Goal: Transaction & Acquisition: Purchase product/service

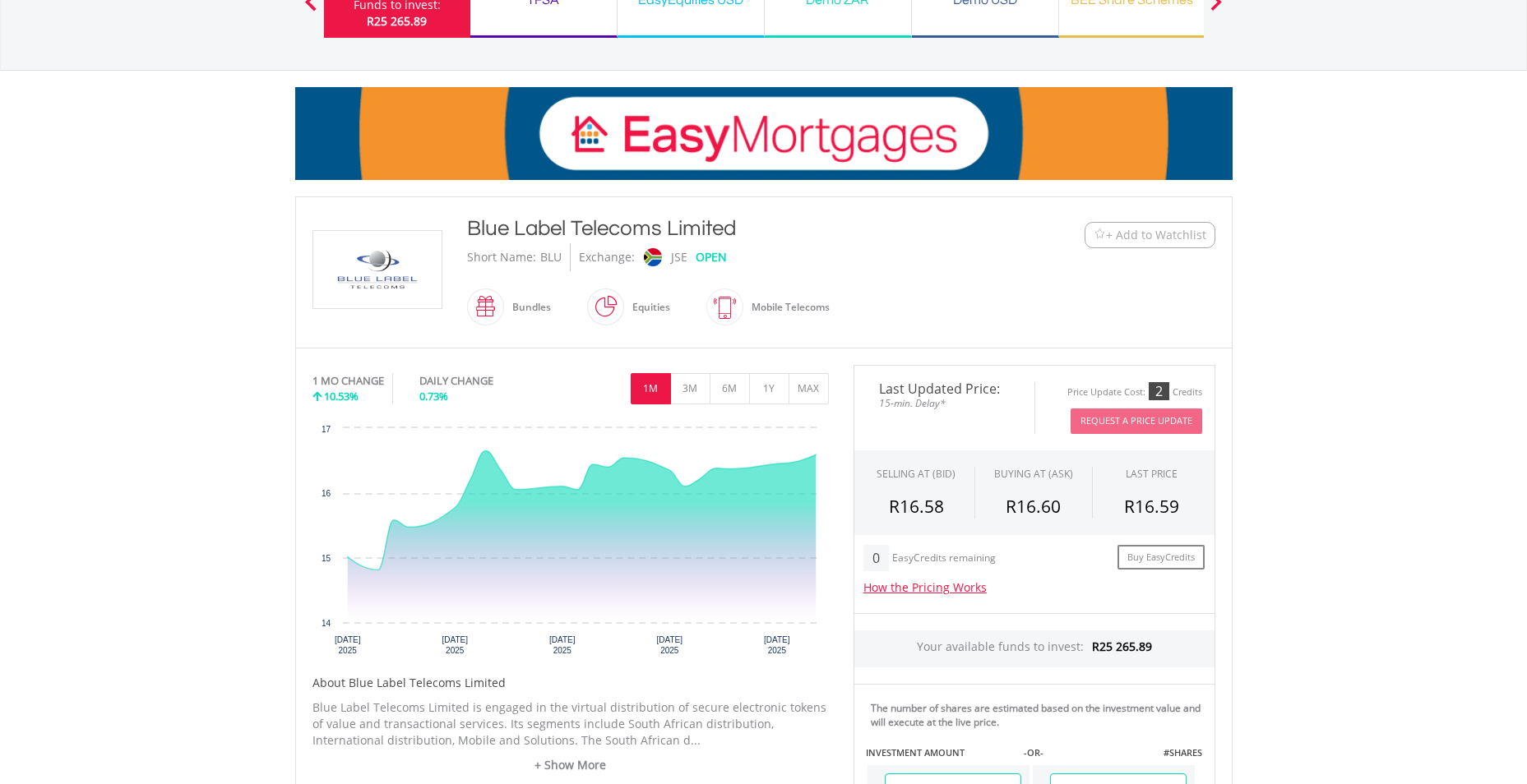
scroll to position [165, 0]
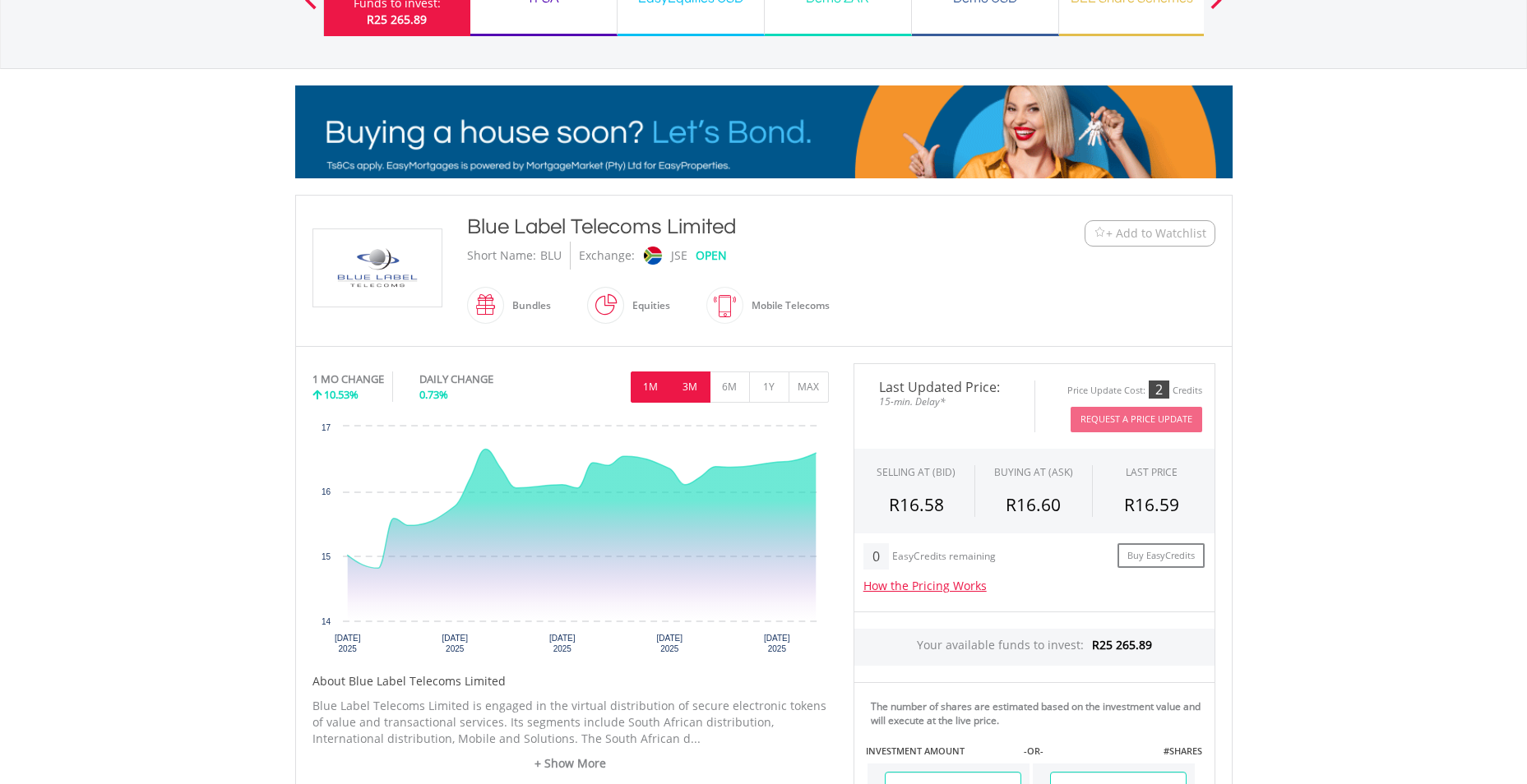
click at [690, 386] on button "3M" at bounding box center [690, 387] width 40 height 31
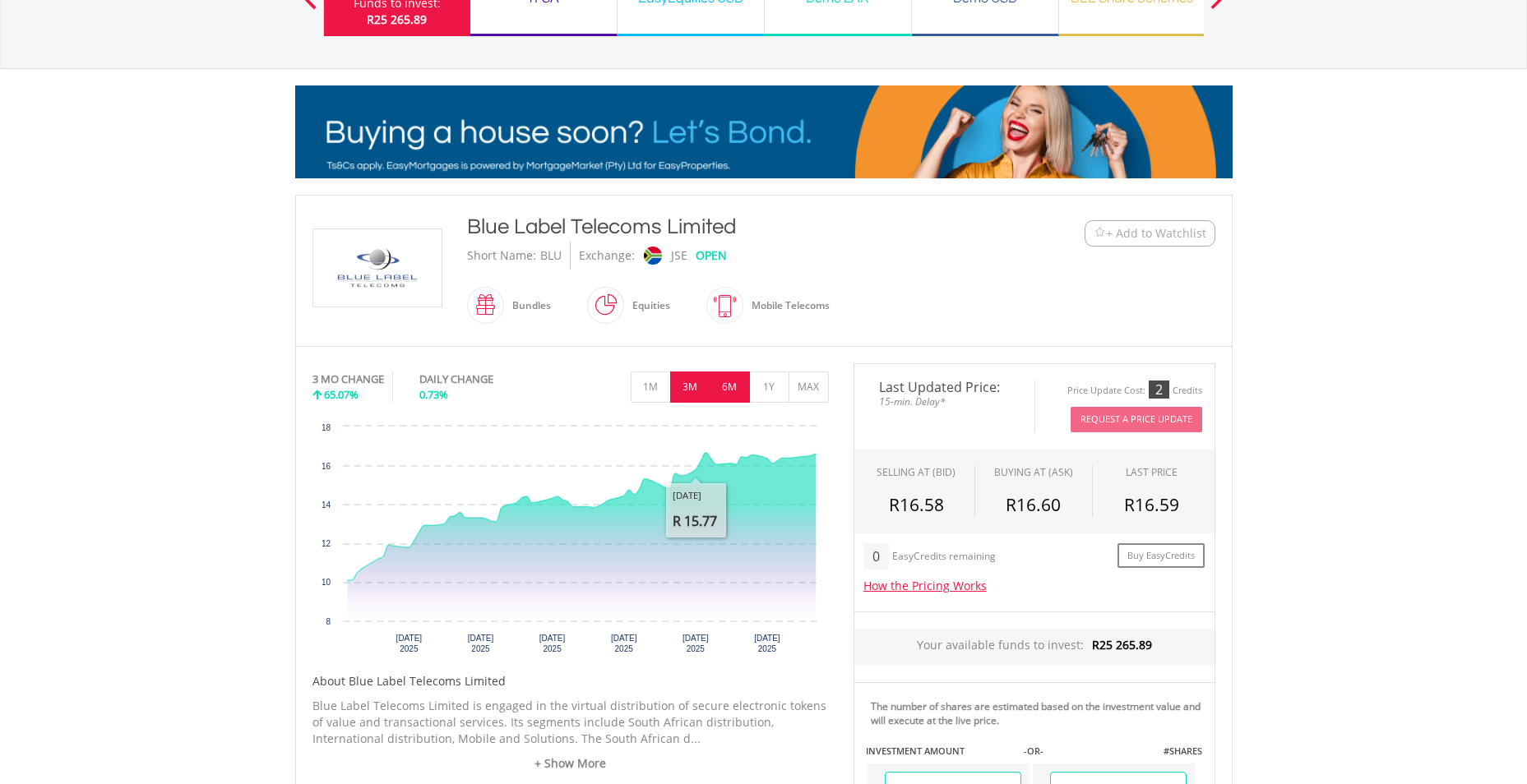
click at [721, 395] on button "6M" at bounding box center [730, 387] width 40 height 31
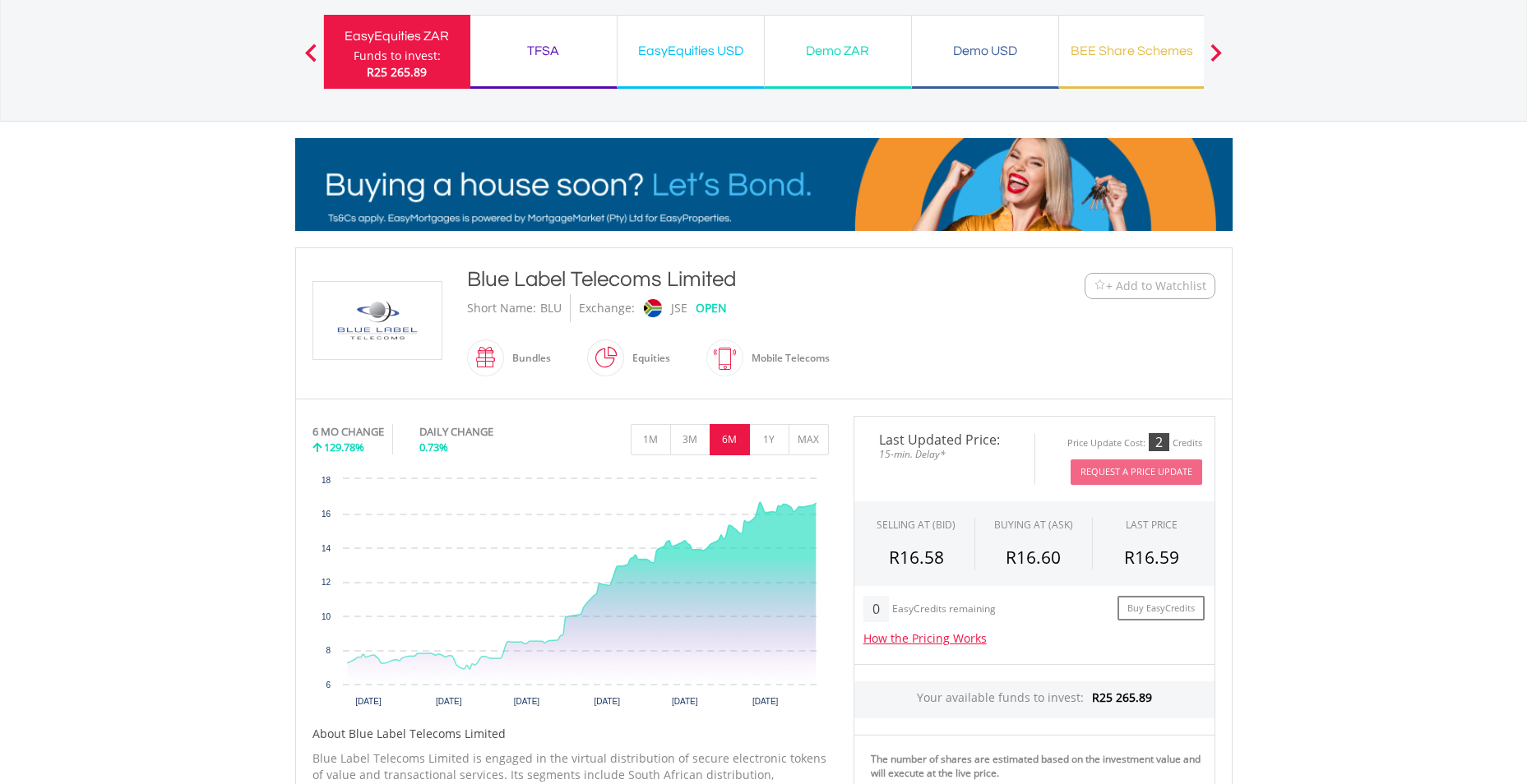
scroll to position [97, 0]
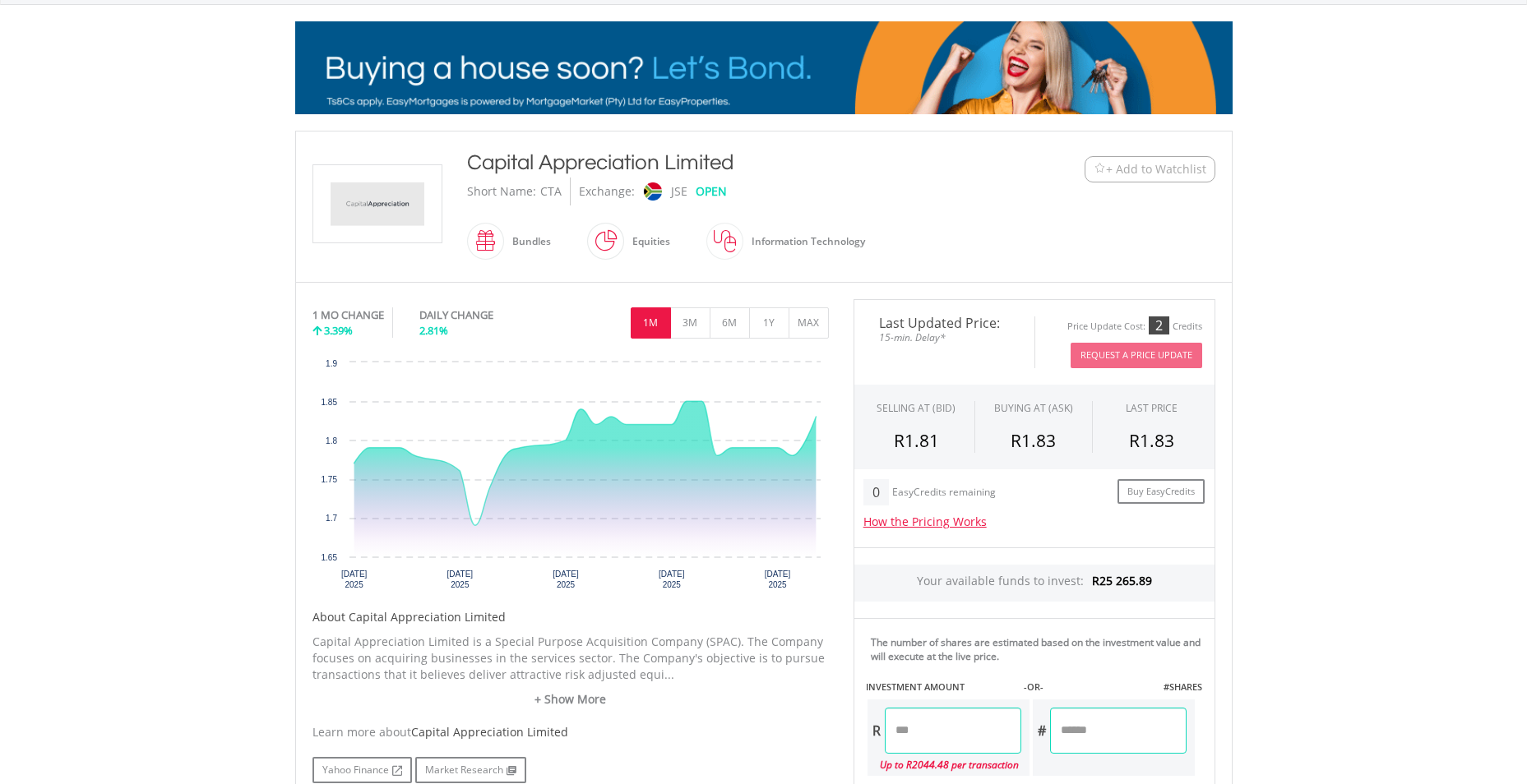
scroll to position [329, 0]
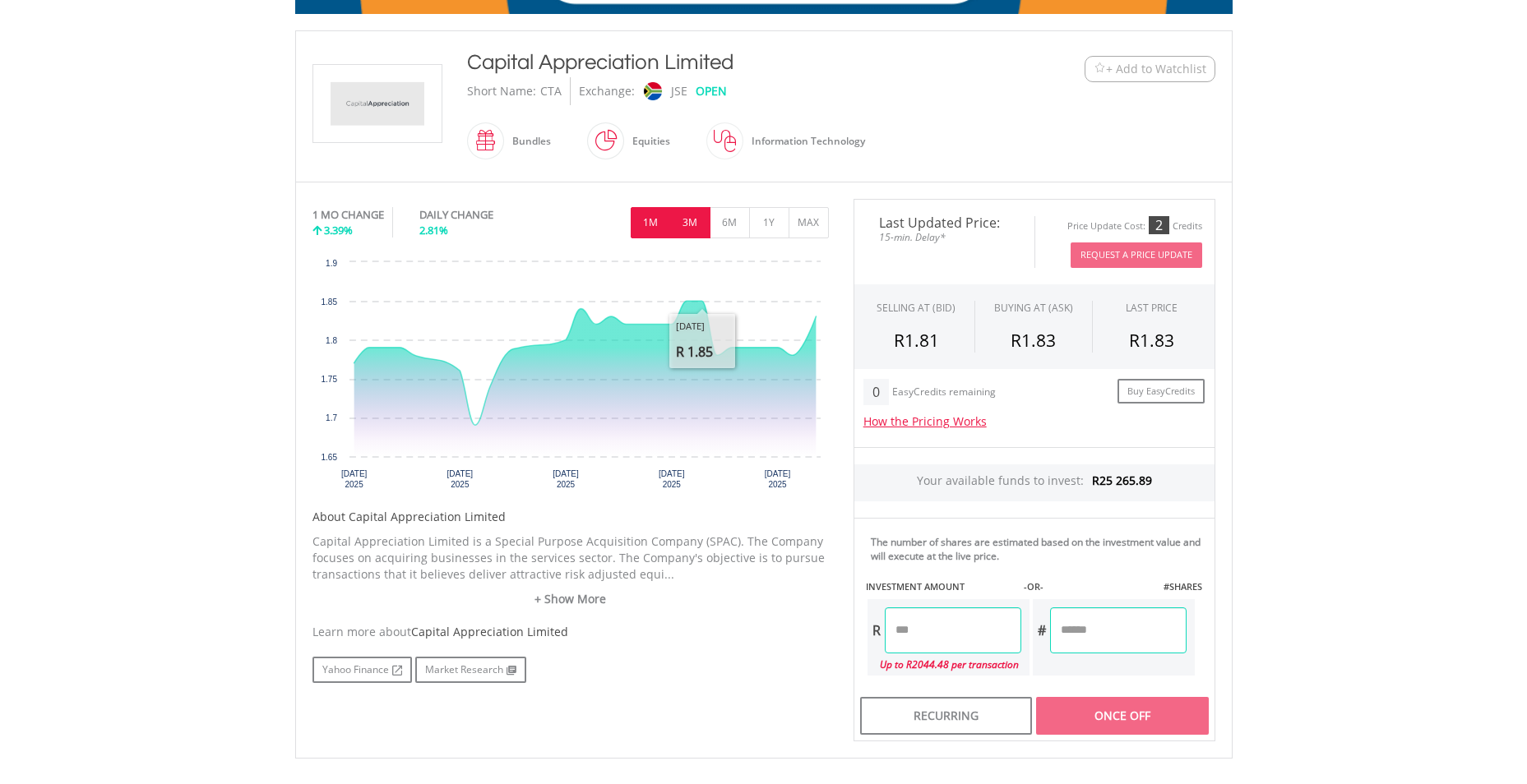
click at [688, 226] on button "3M" at bounding box center [690, 222] width 40 height 31
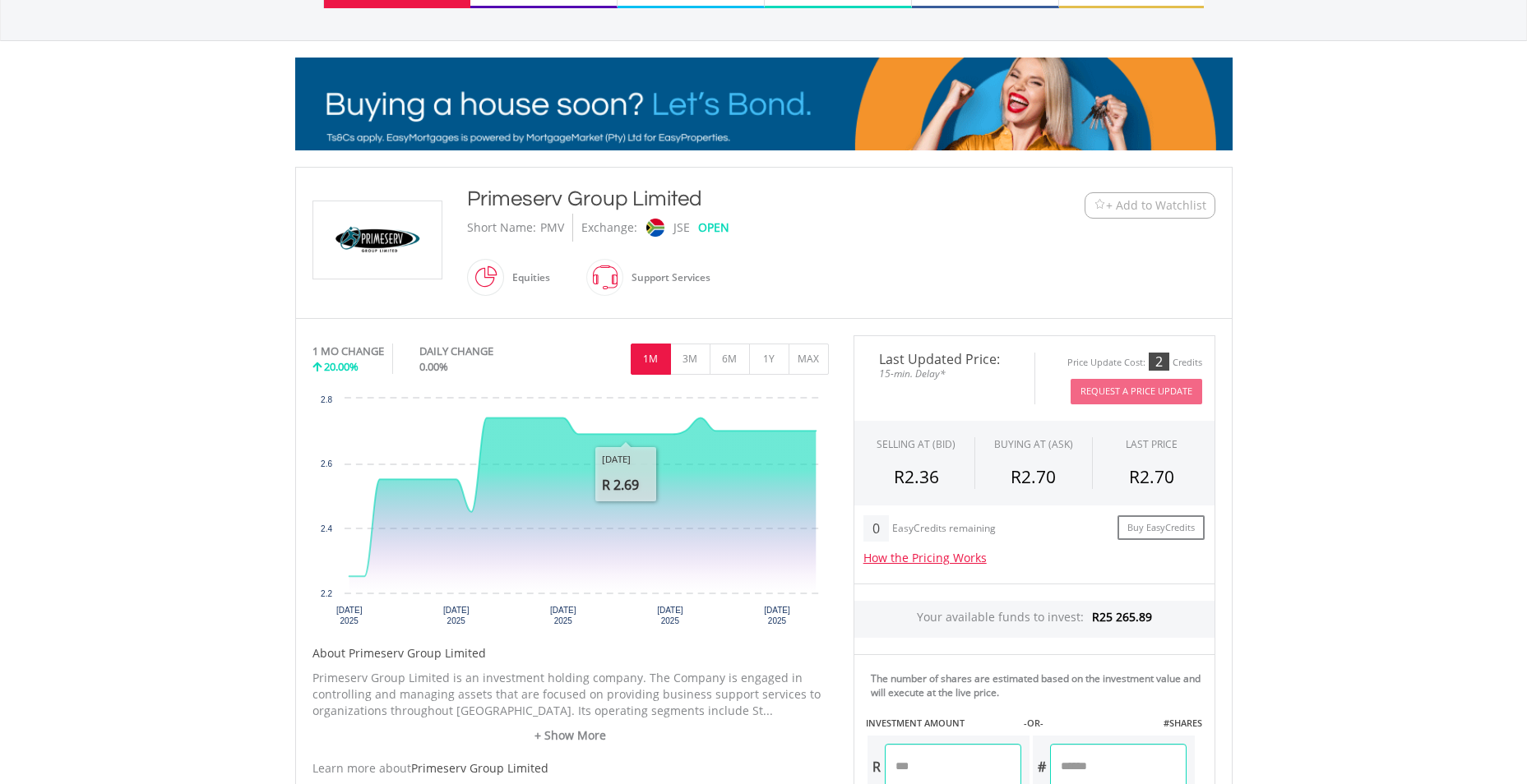
scroll to position [247, 0]
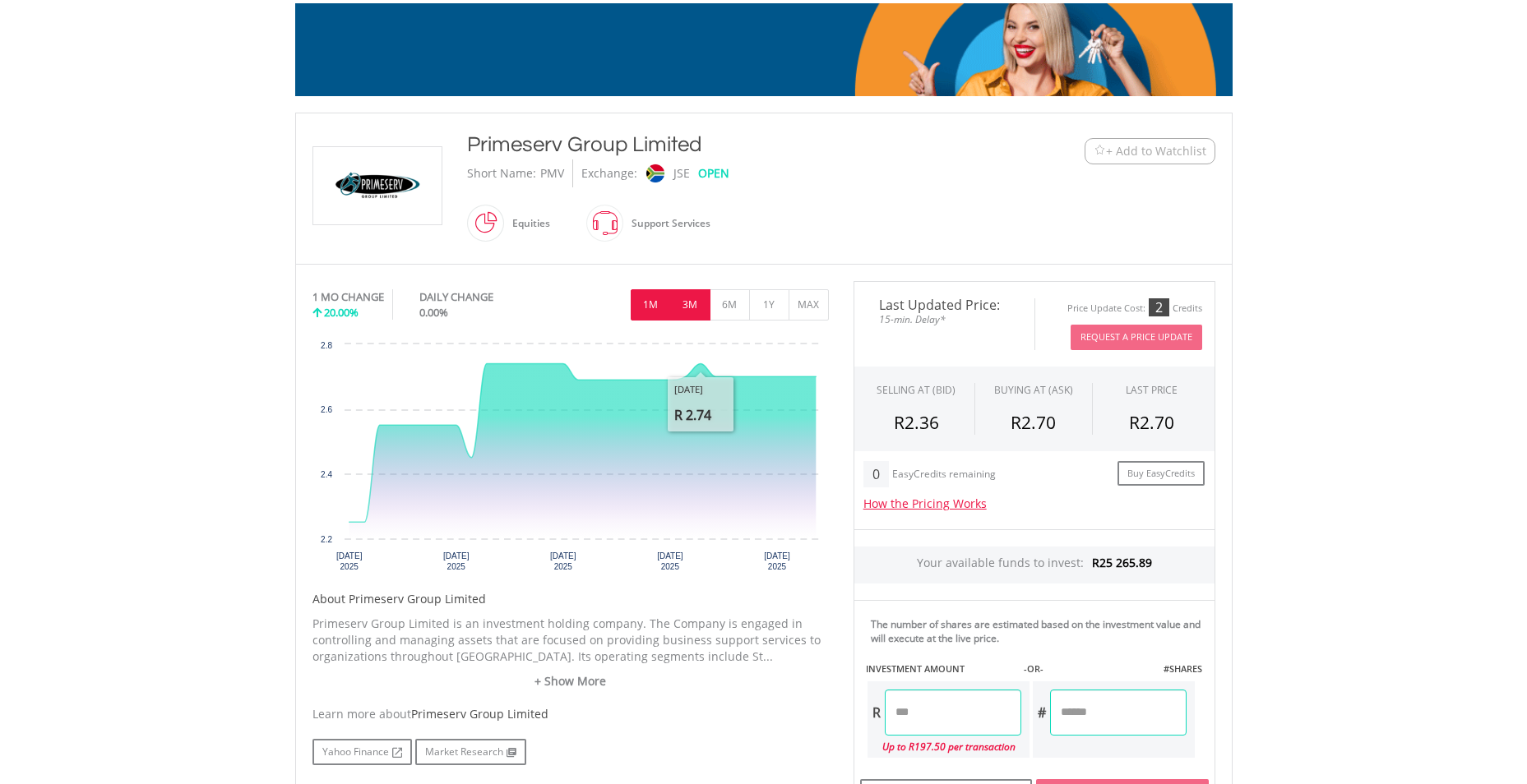
click at [688, 294] on button "3M" at bounding box center [690, 305] width 40 height 31
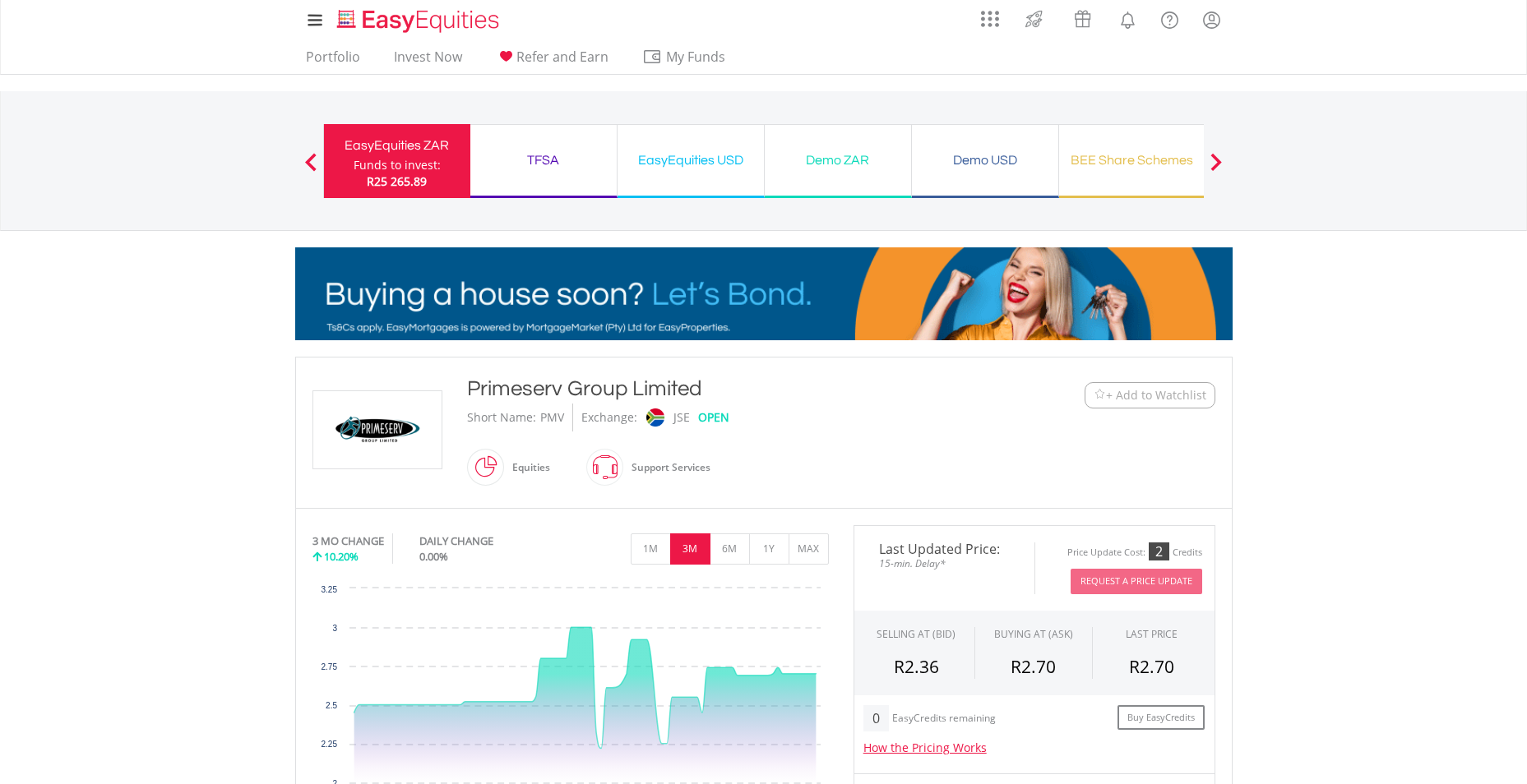
scroll to position [0, 0]
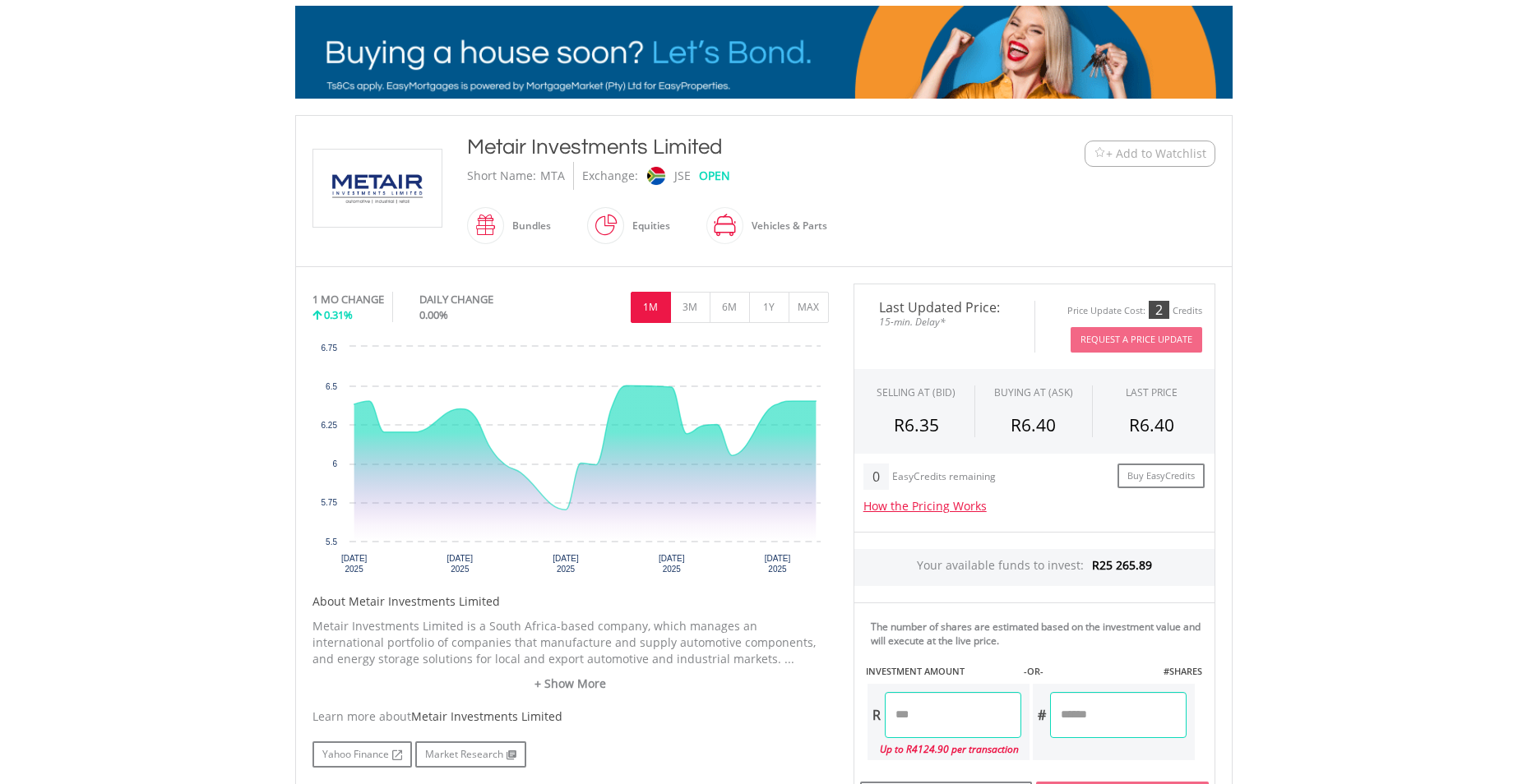
scroll to position [247, 0]
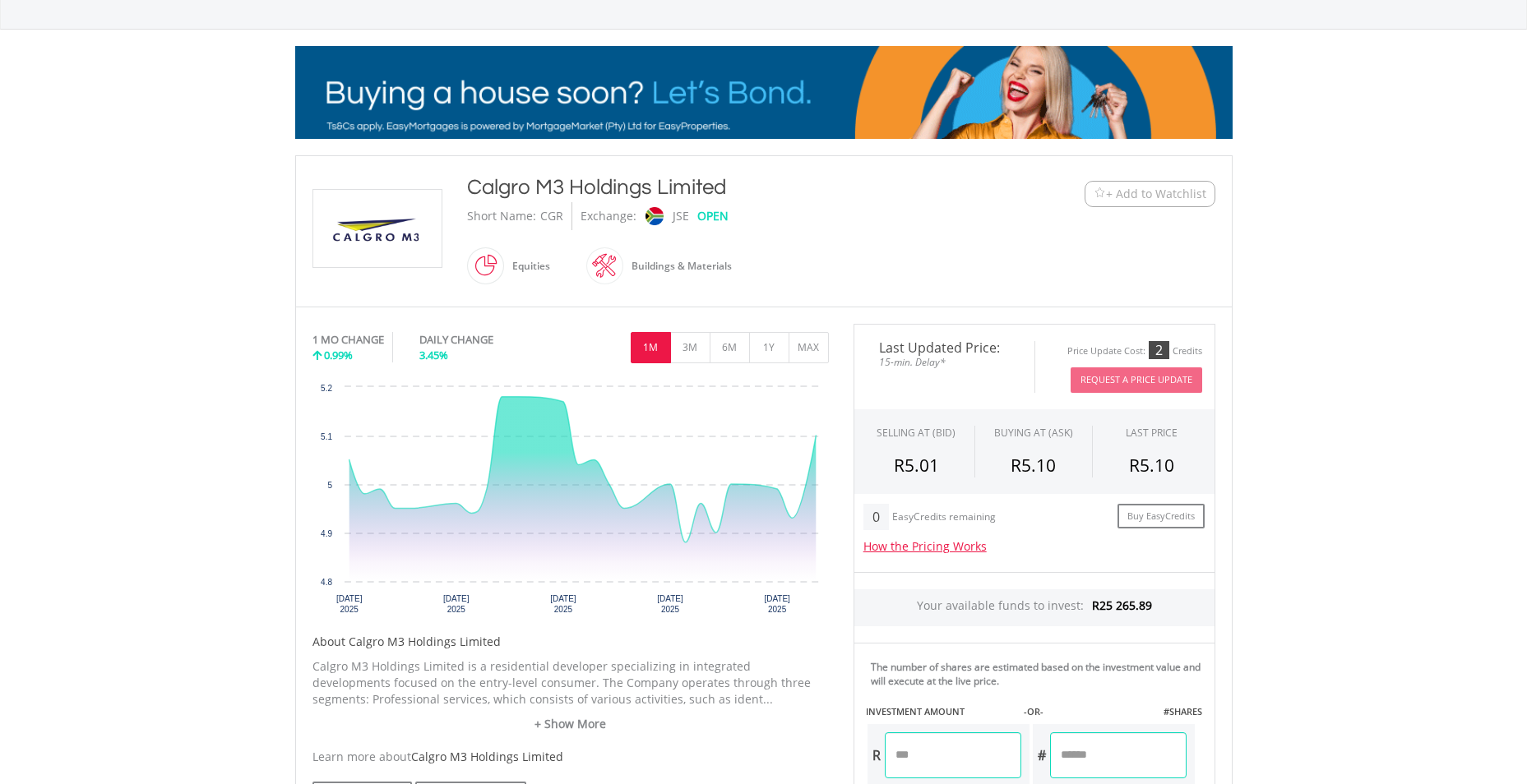
scroll to position [247, 0]
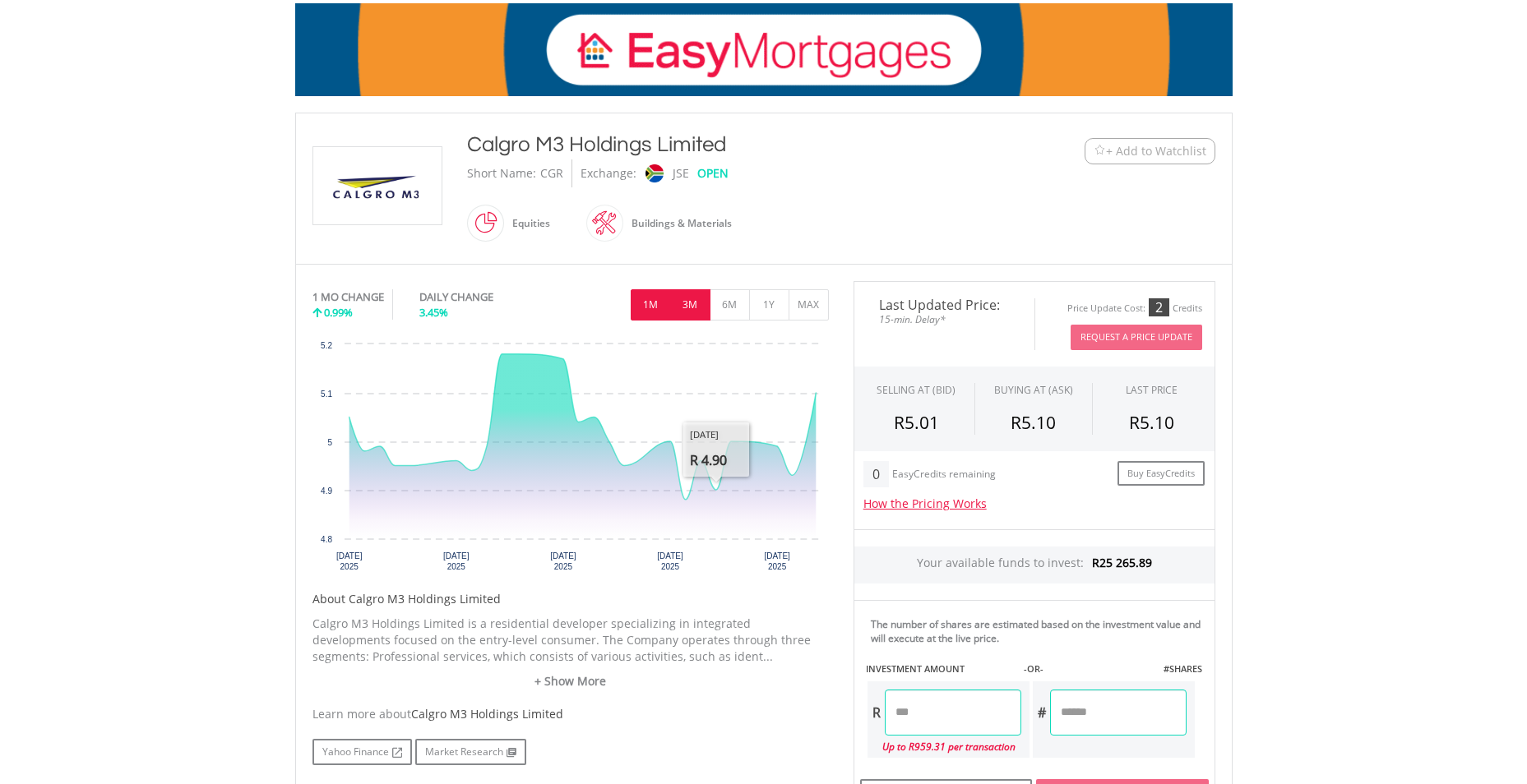
click at [683, 298] on button "3M" at bounding box center [690, 305] width 40 height 31
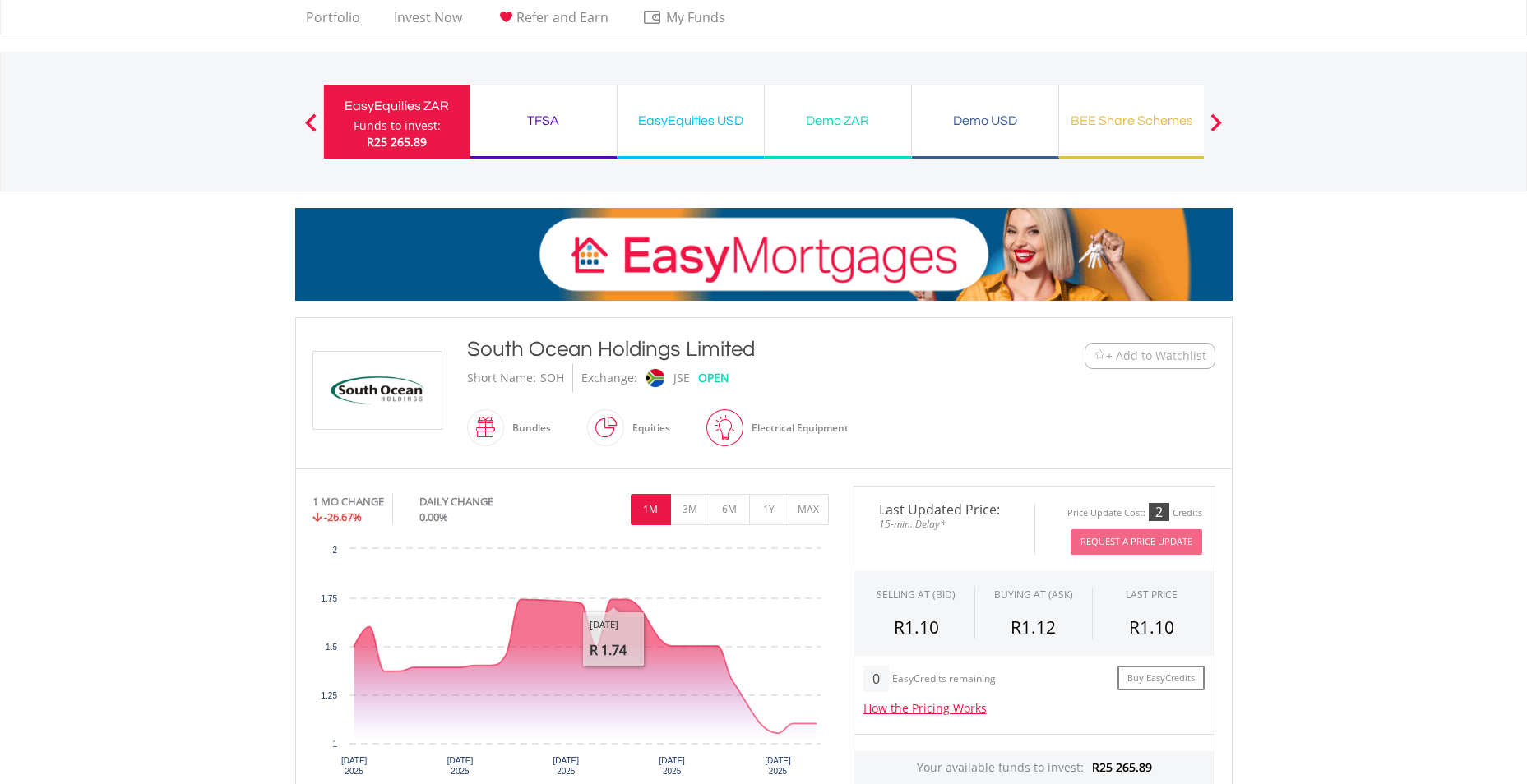
scroll to position [165, 0]
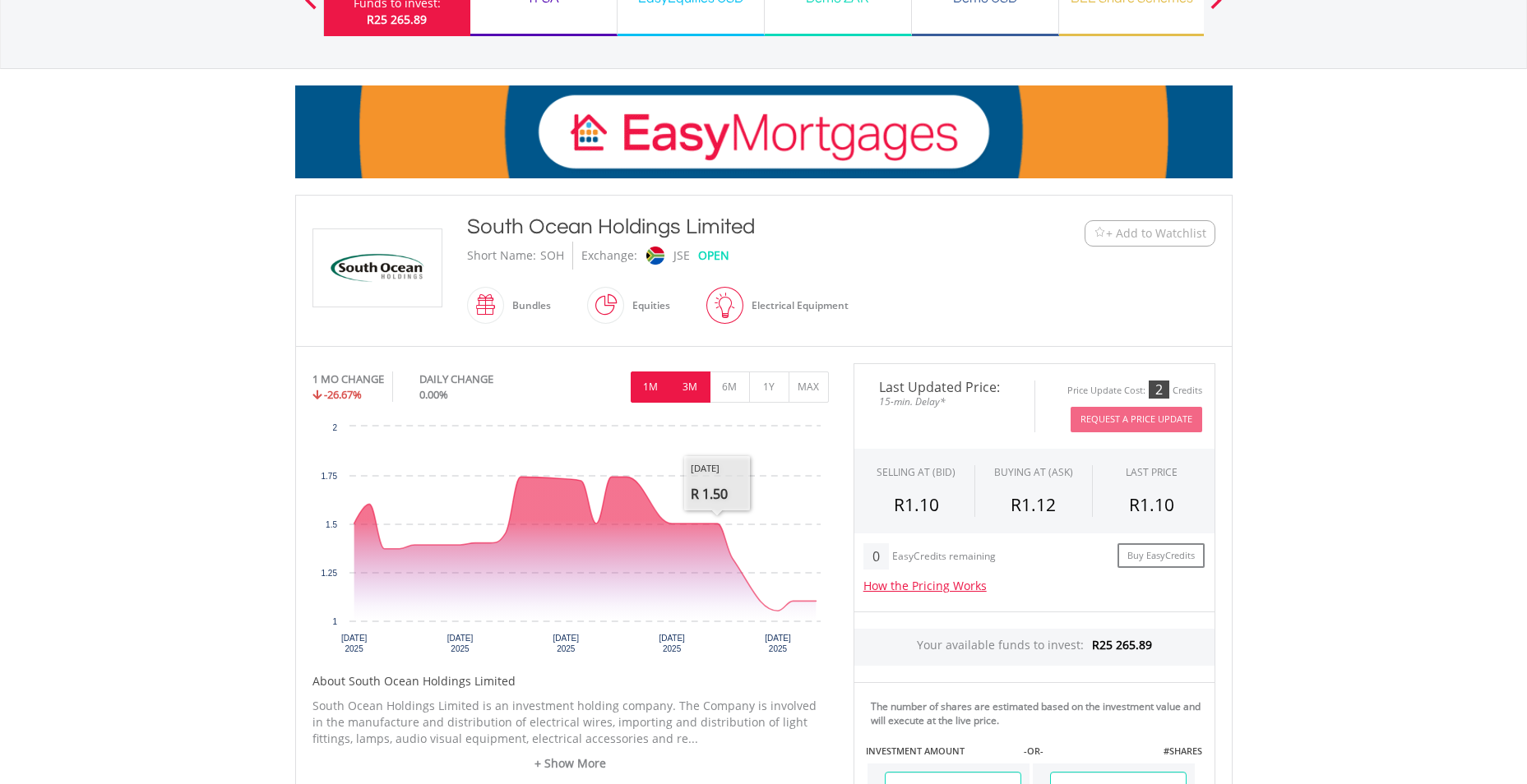
click at [687, 391] on button "3M" at bounding box center [690, 387] width 40 height 31
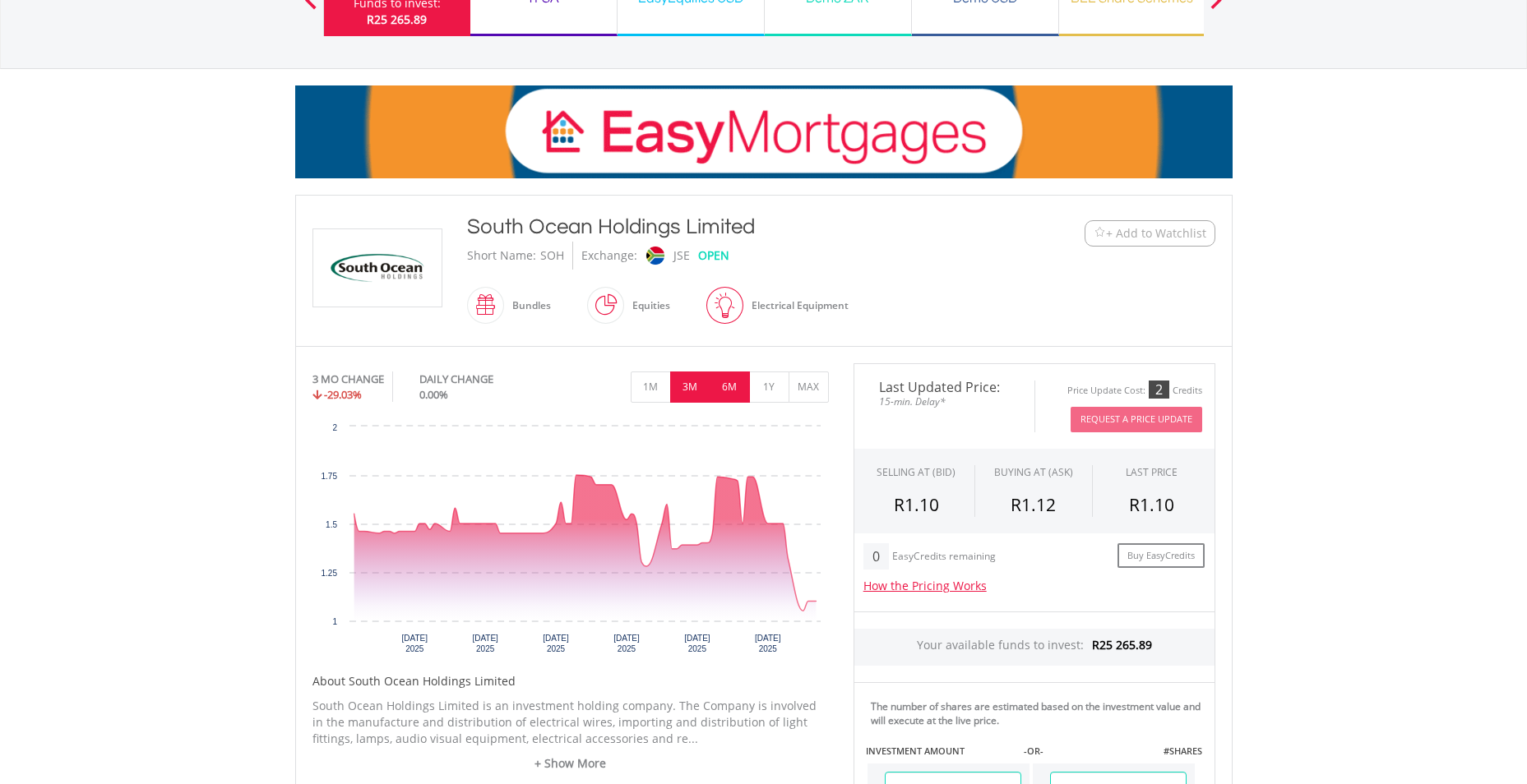
click at [733, 392] on button "6M" at bounding box center [730, 387] width 40 height 31
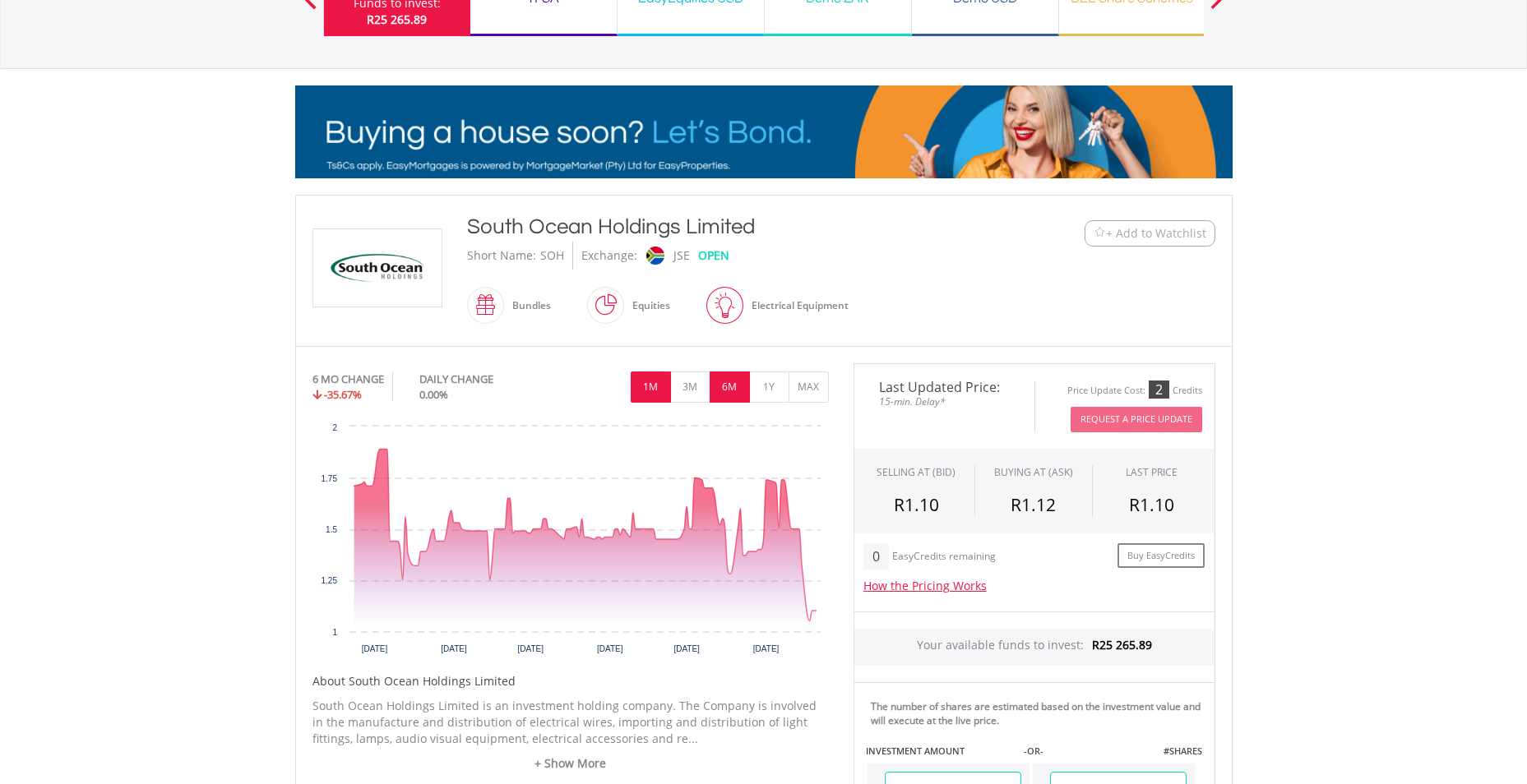
click at [638, 379] on button "1M" at bounding box center [651, 387] width 40 height 31
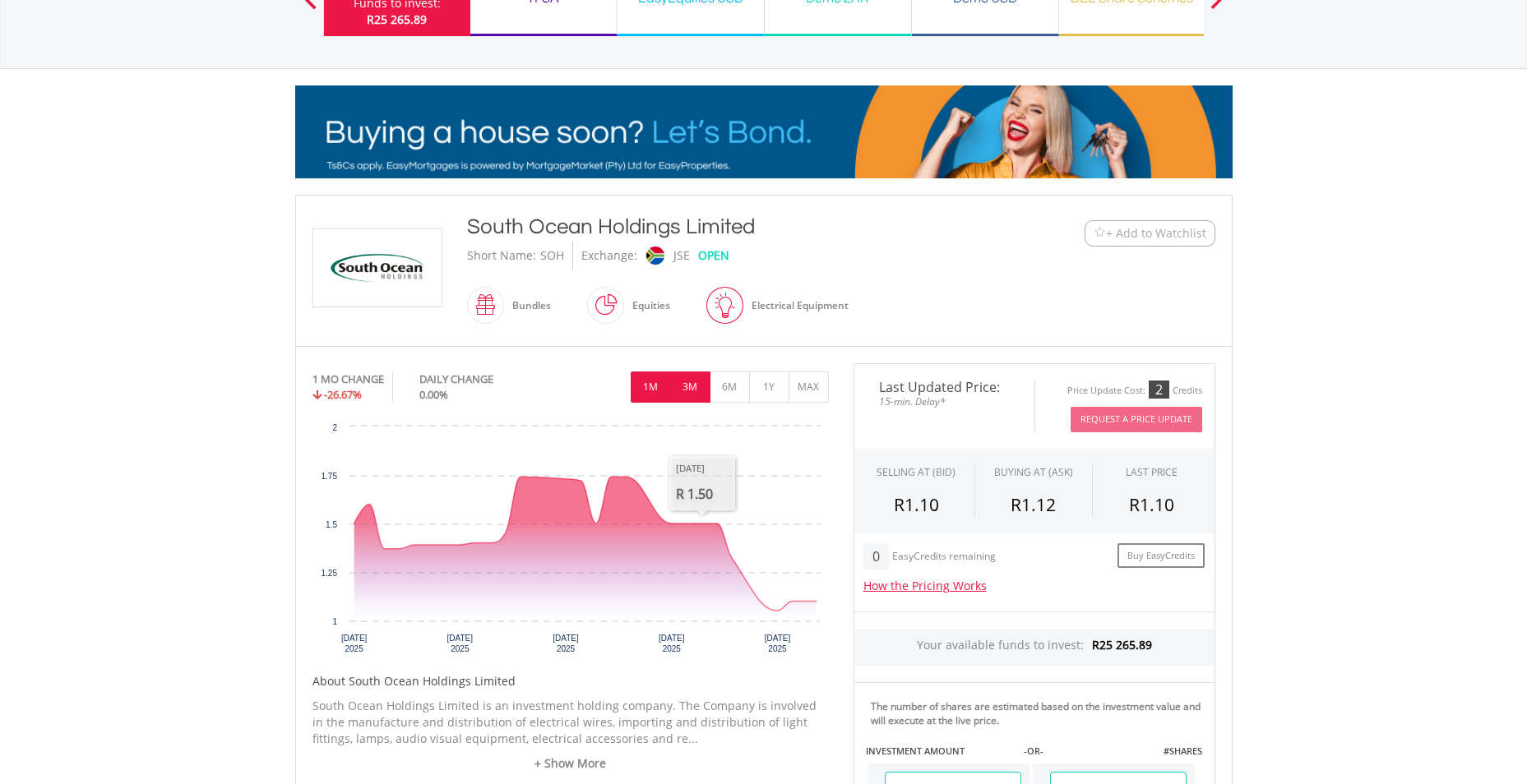
click at [686, 394] on button "3M" at bounding box center [690, 387] width 40 height 31
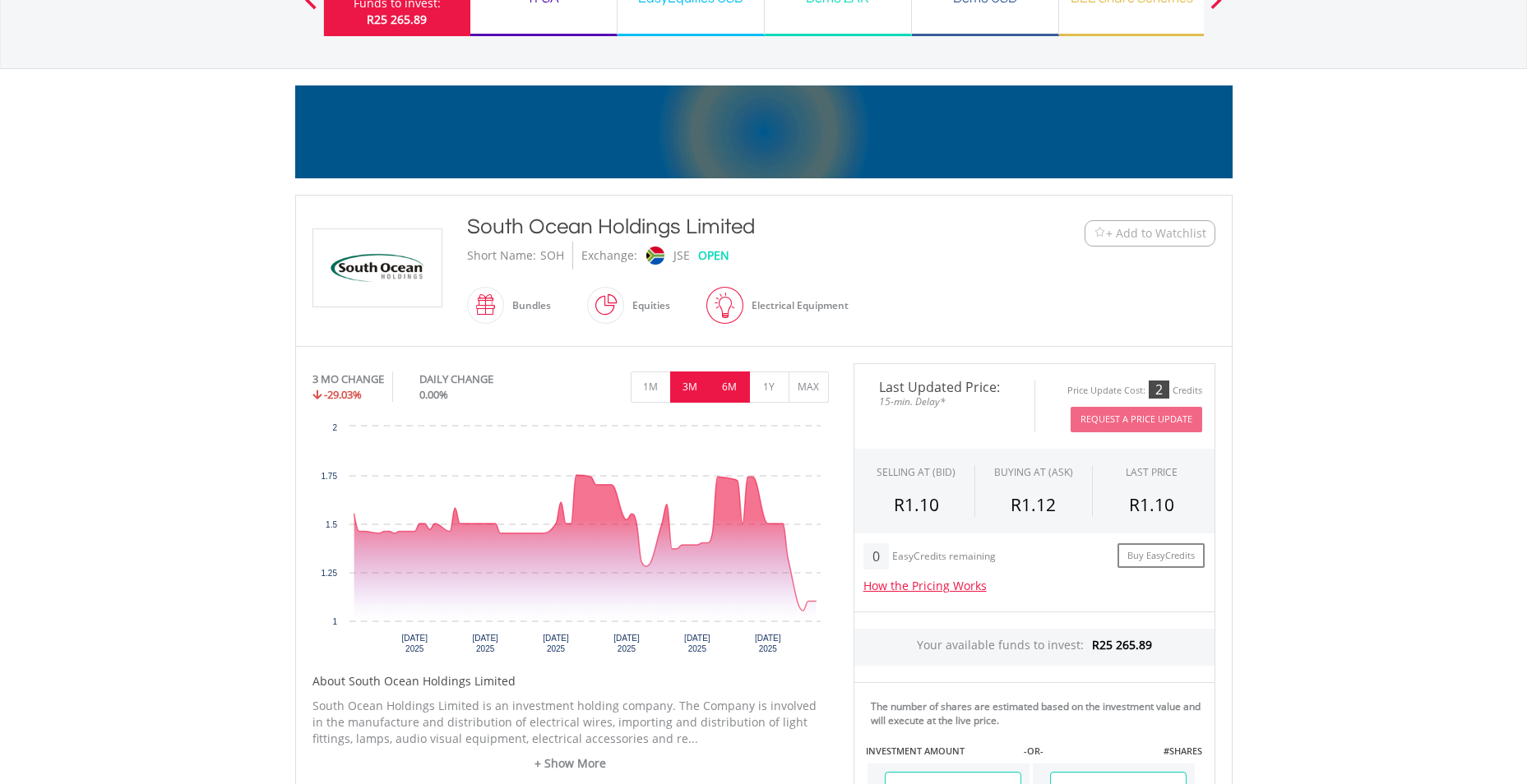
click at [728, 395] on button "6M" at bounding box center [730, 387] width 40 height 31
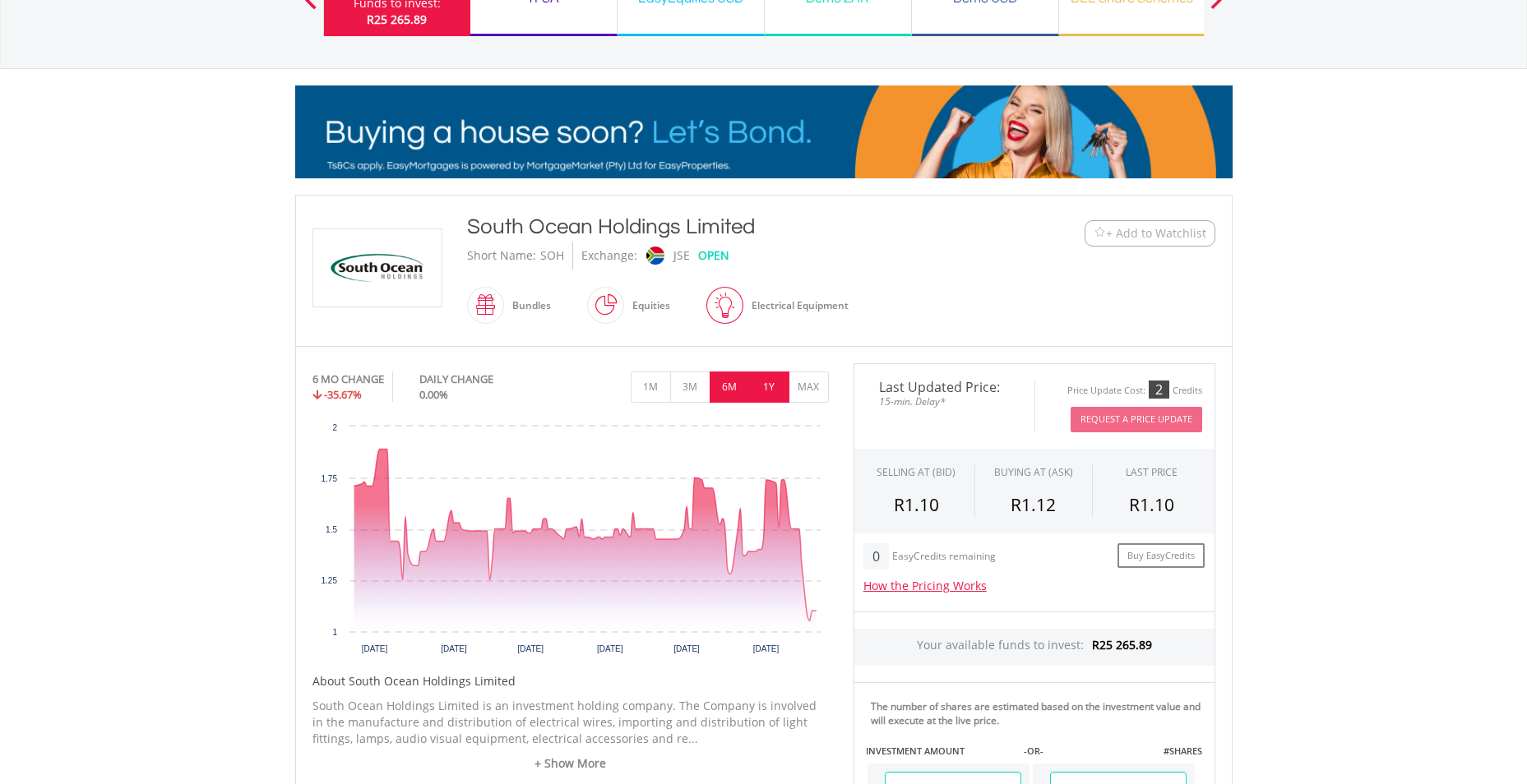
click at [763, 387] on button "1Y" at bounding box center [768, 387] width 40 height 31
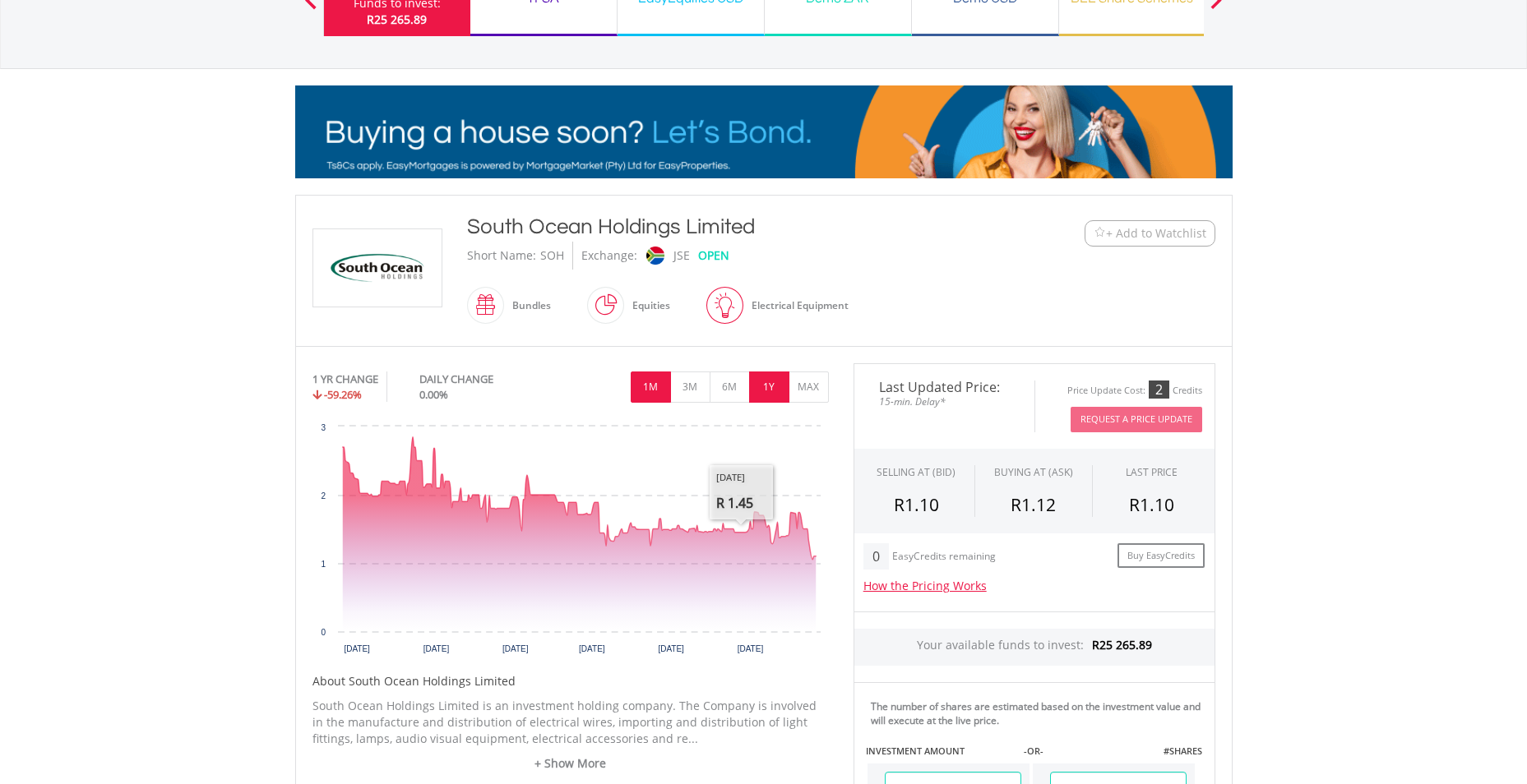
click at [642, 392] on button "1M" at bounding box center [651, 387] width 40 height 31
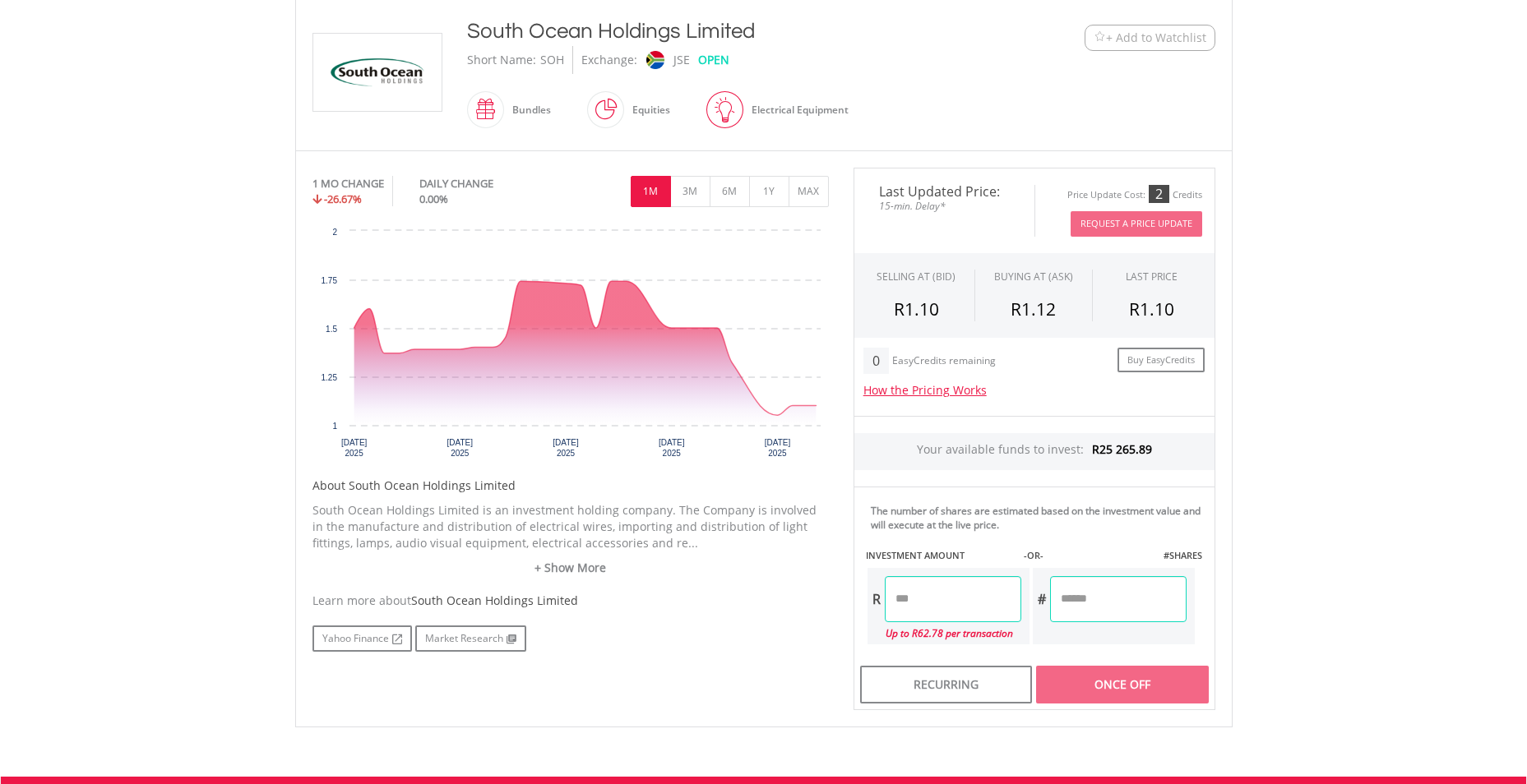
scroll to position [344, 0]
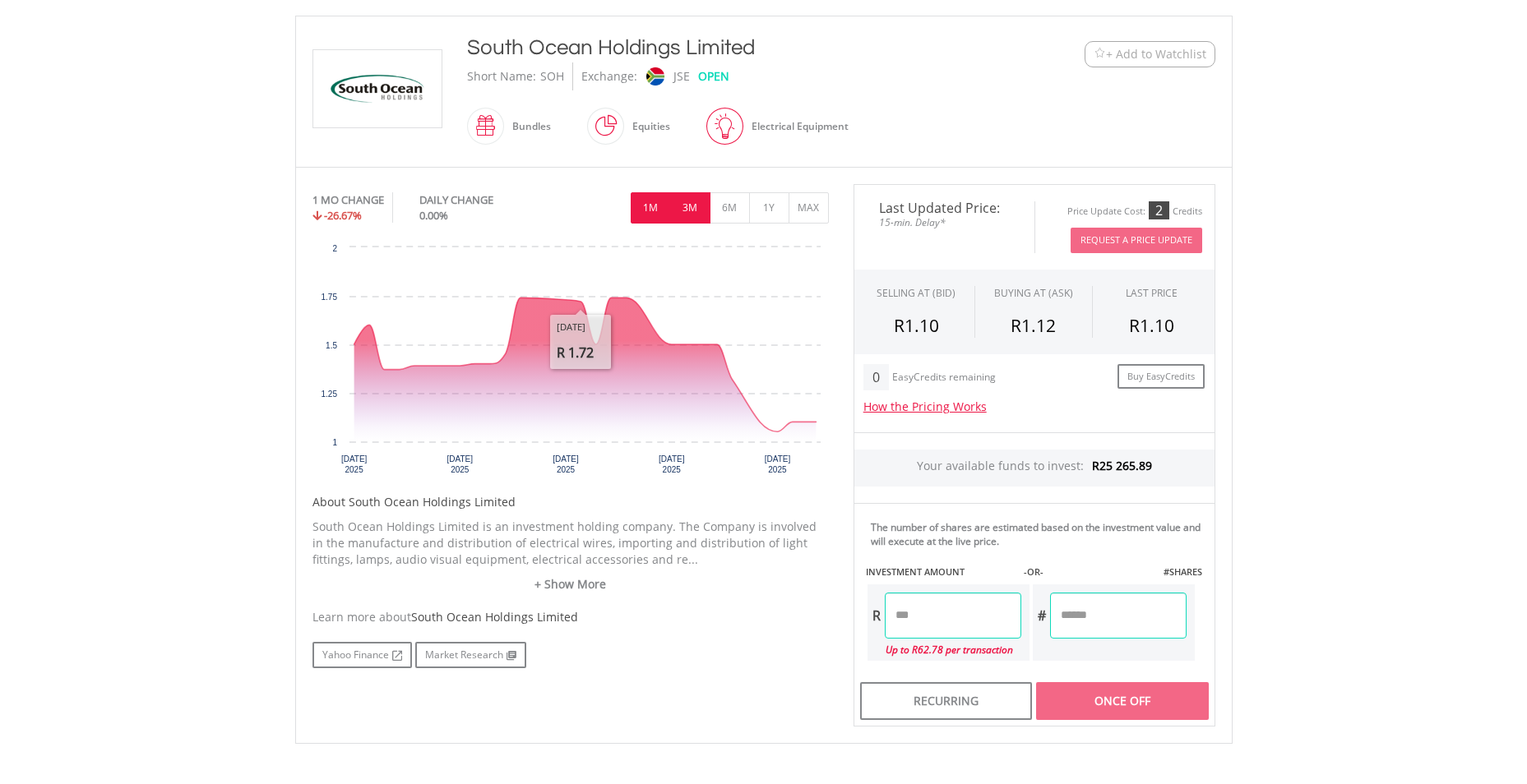
click at [692, 204] on button "3M" at bounding box center [690, 207] width 40 height 31
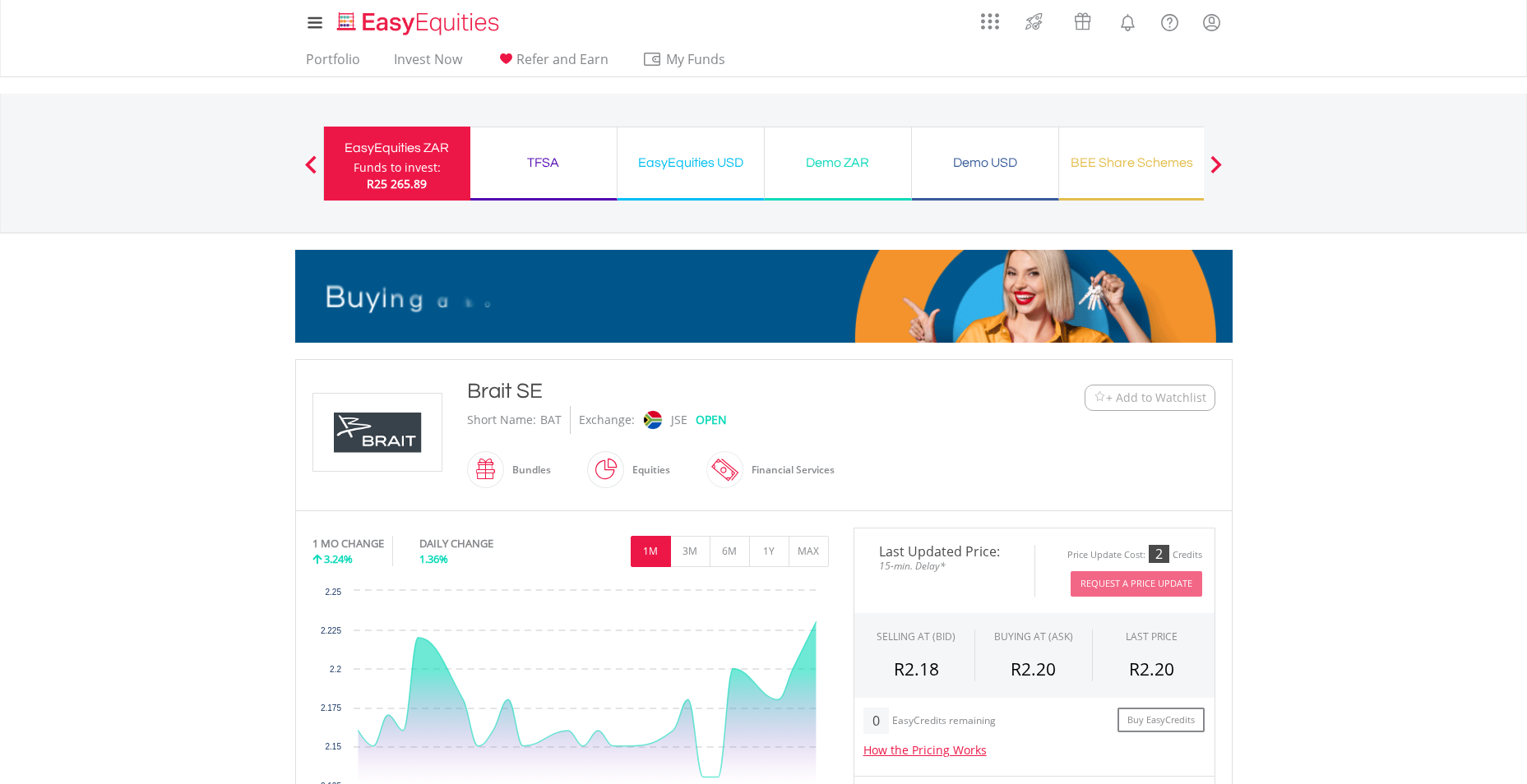
scroll to position [247, 0]
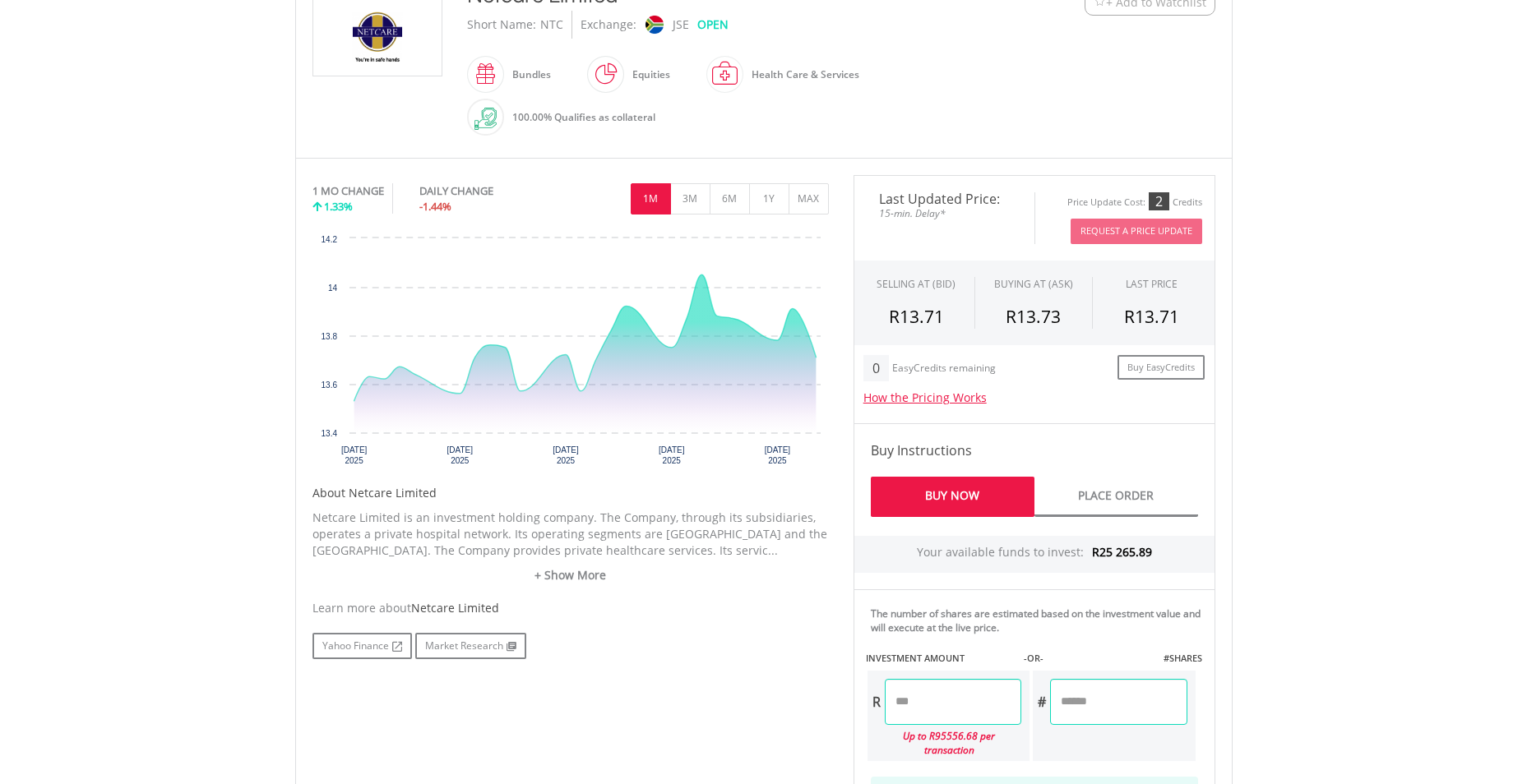
scroll to position [410, 0]
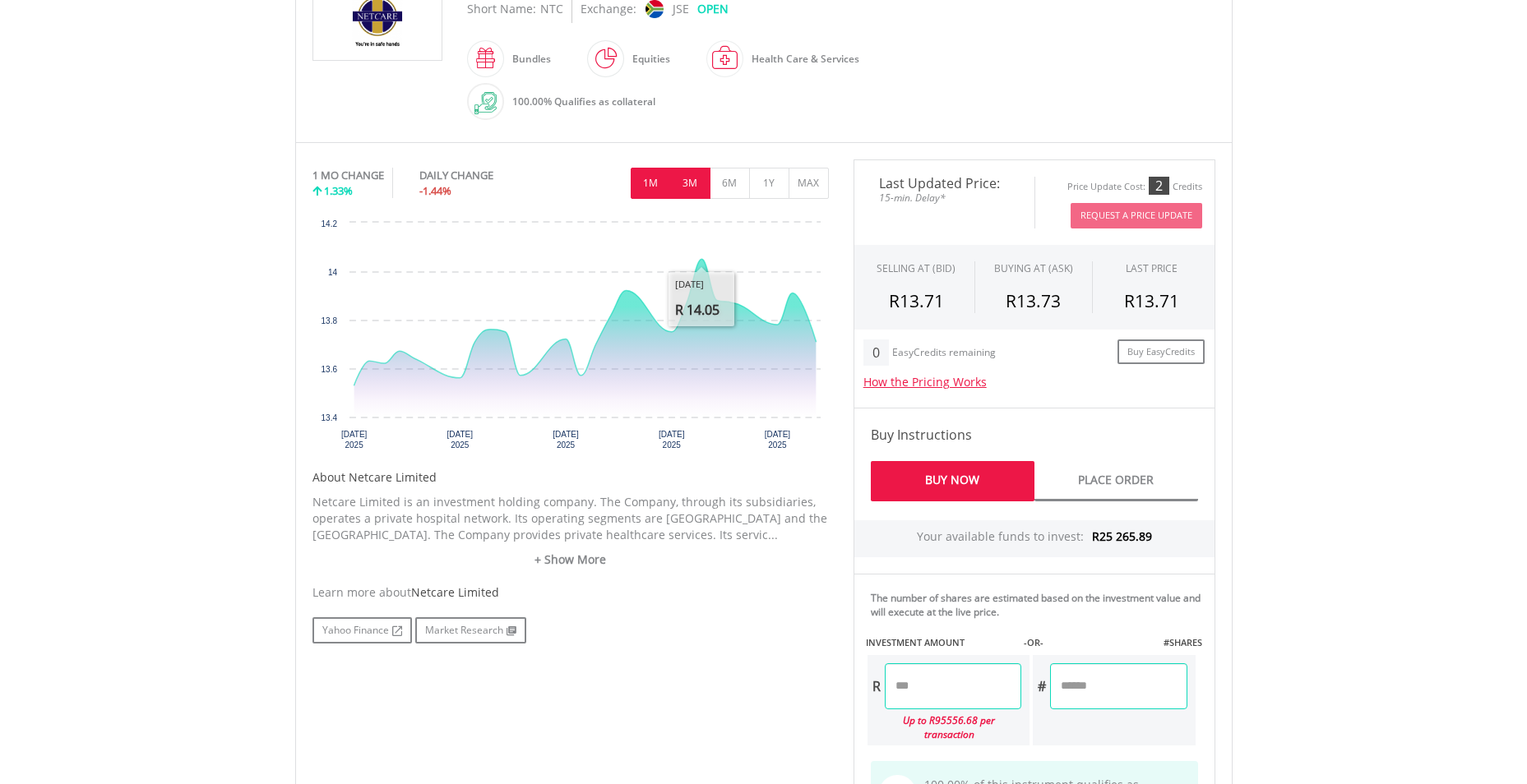
click at [695, 182] on button "3M" at bounding box center [690, 183] width 40 height 31
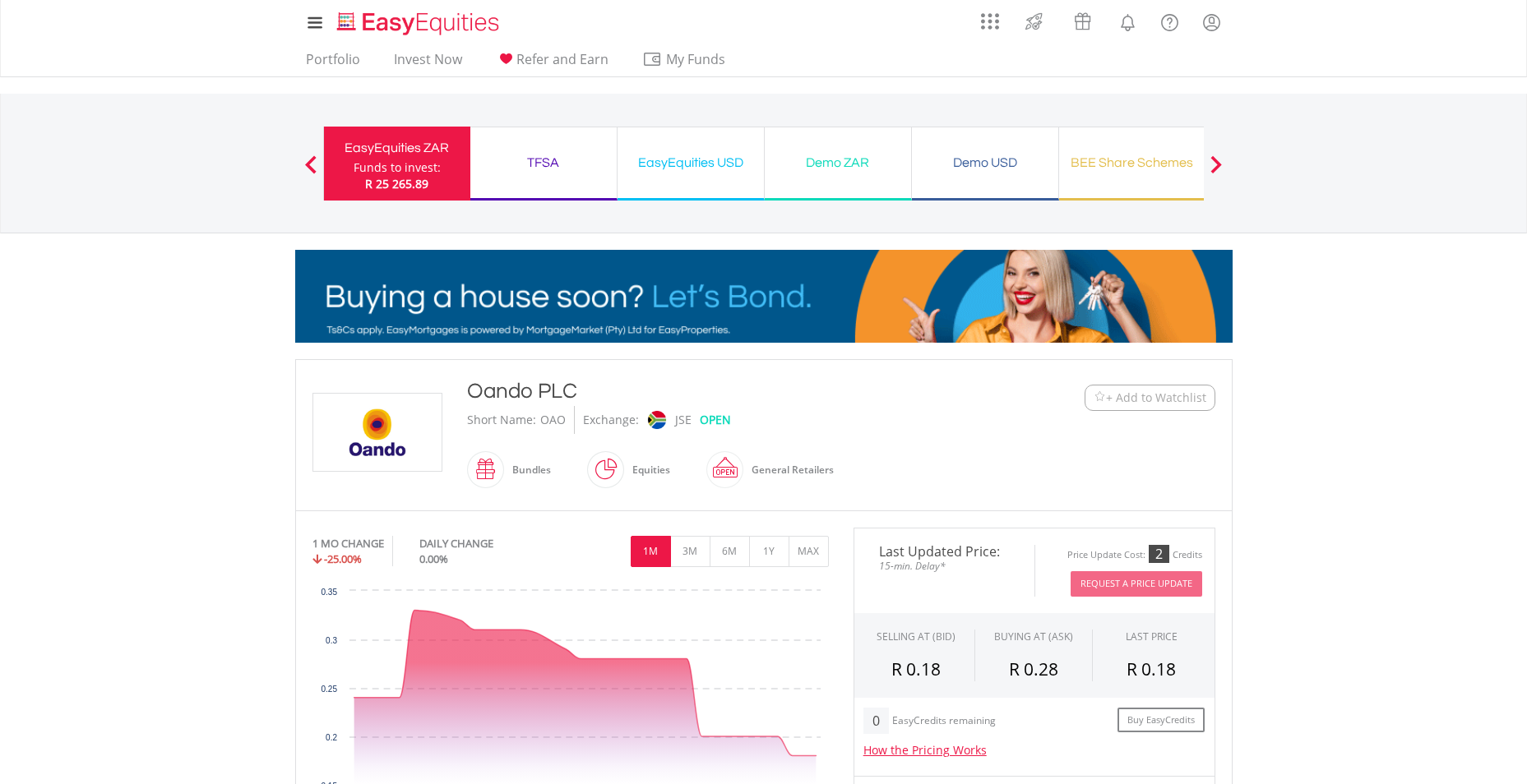
scroll to position [247, 0]
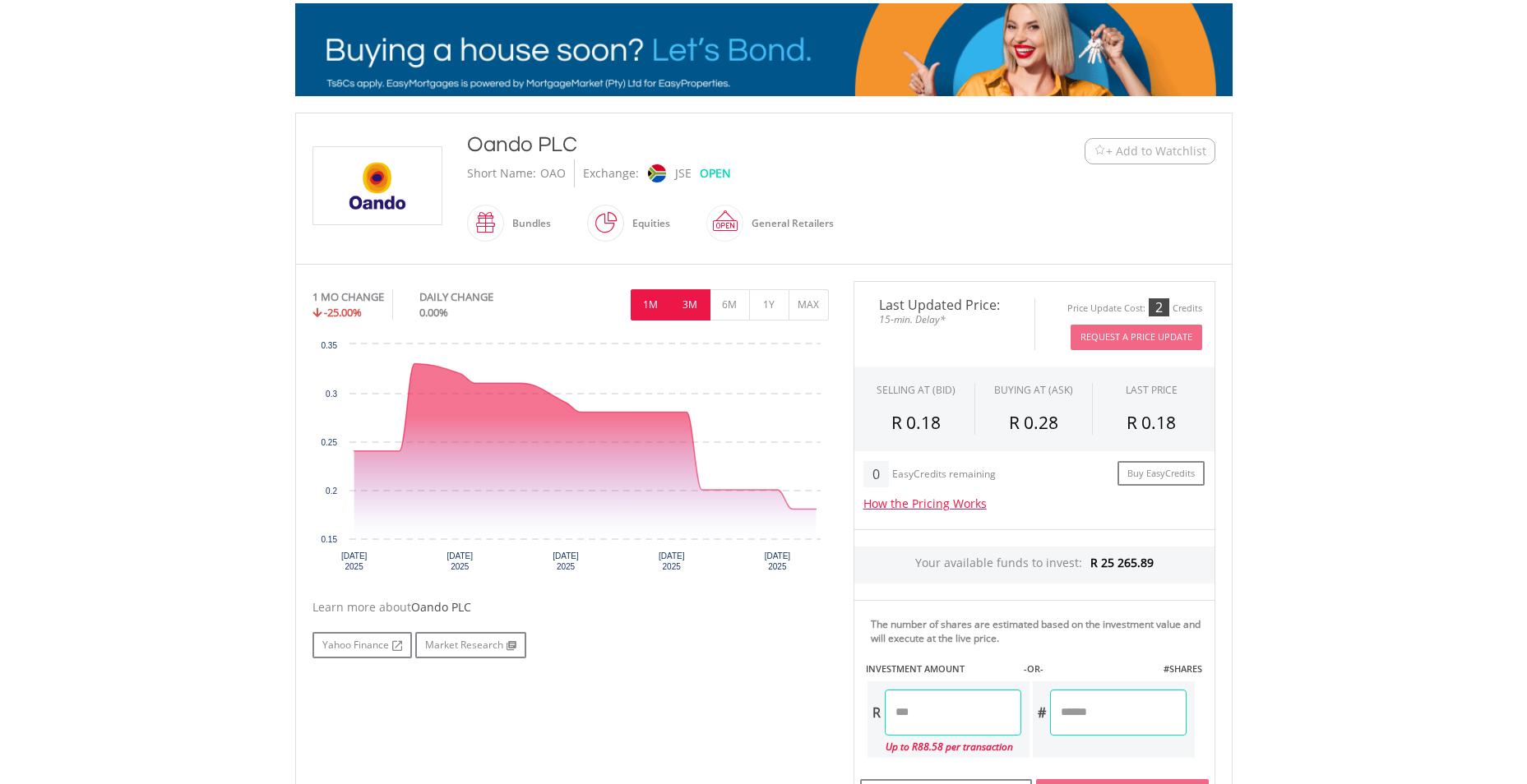
click at [692, 303] on button "3M" at bounding box center [690, 305] width 40 height 31
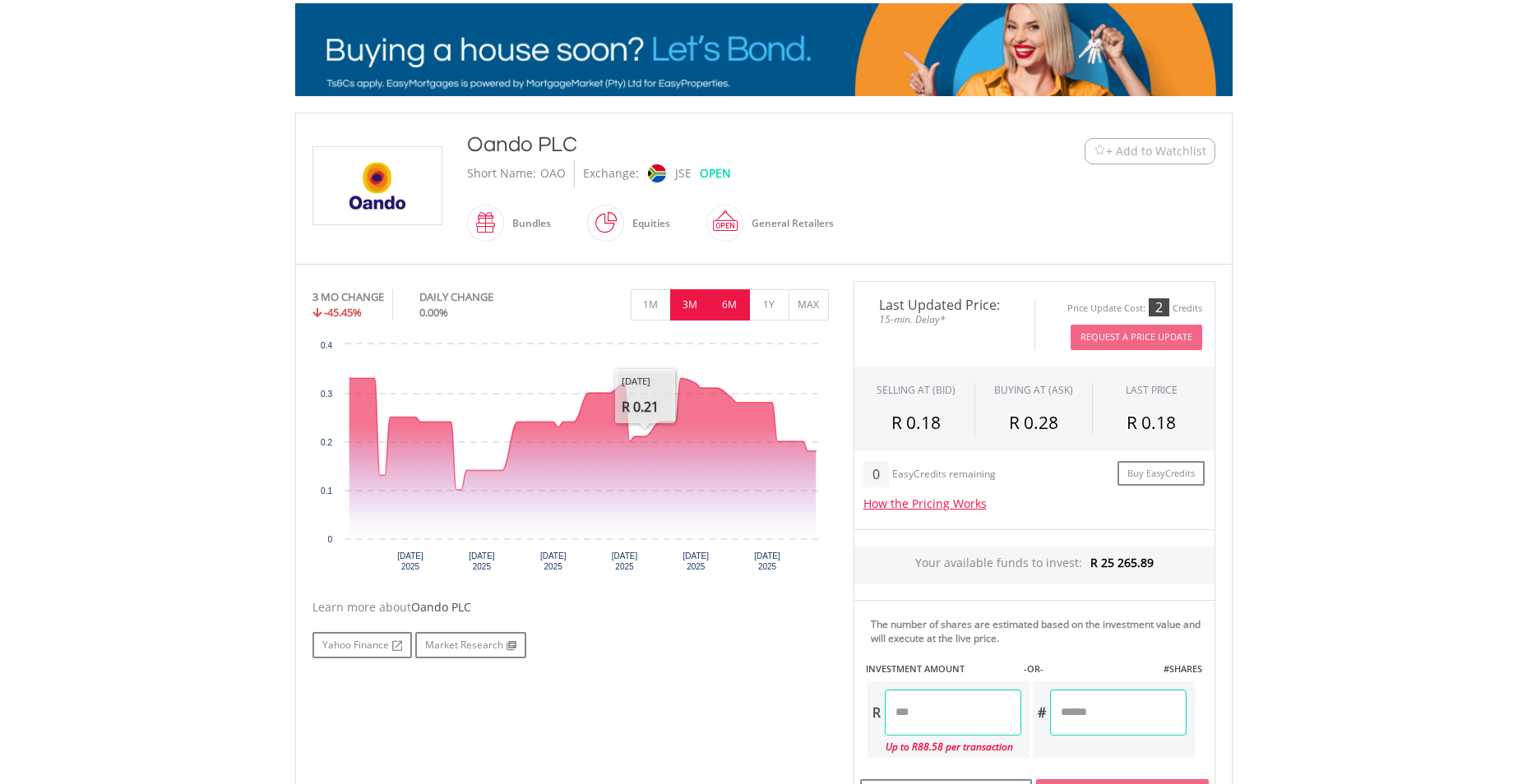
click at [732, 304] on button "6M" at bounding box center [730, 305] width 40 height 31
